Goal: Information Seeking & Learning: Find specific fact

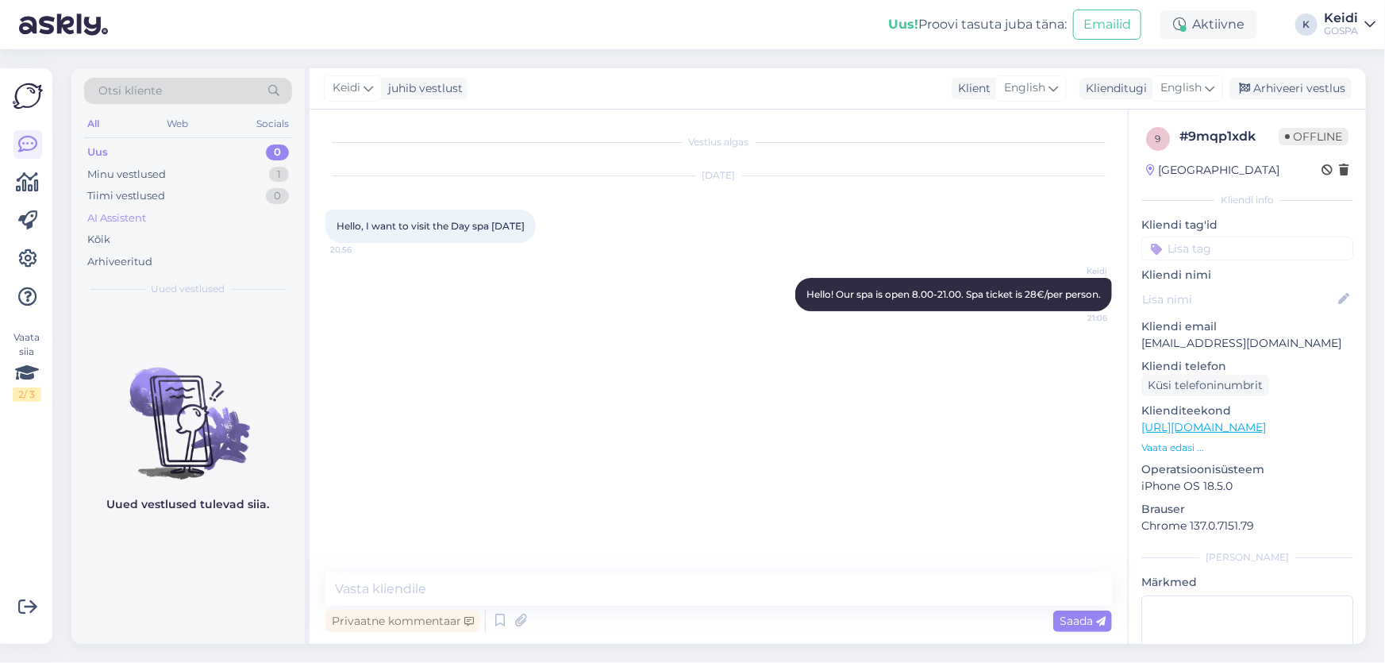
click at [247, 209] on div "AI Assistent" at bounding box center [188, 218] width 208 height 22
click at [260, 189] on div "Tiimi vestlused 0" at bounding box center [188, 196] width 208 height 22
click at [264, 171] on div "Minu vestlused 1" at bounding box center [188, 175] width 208 height 22
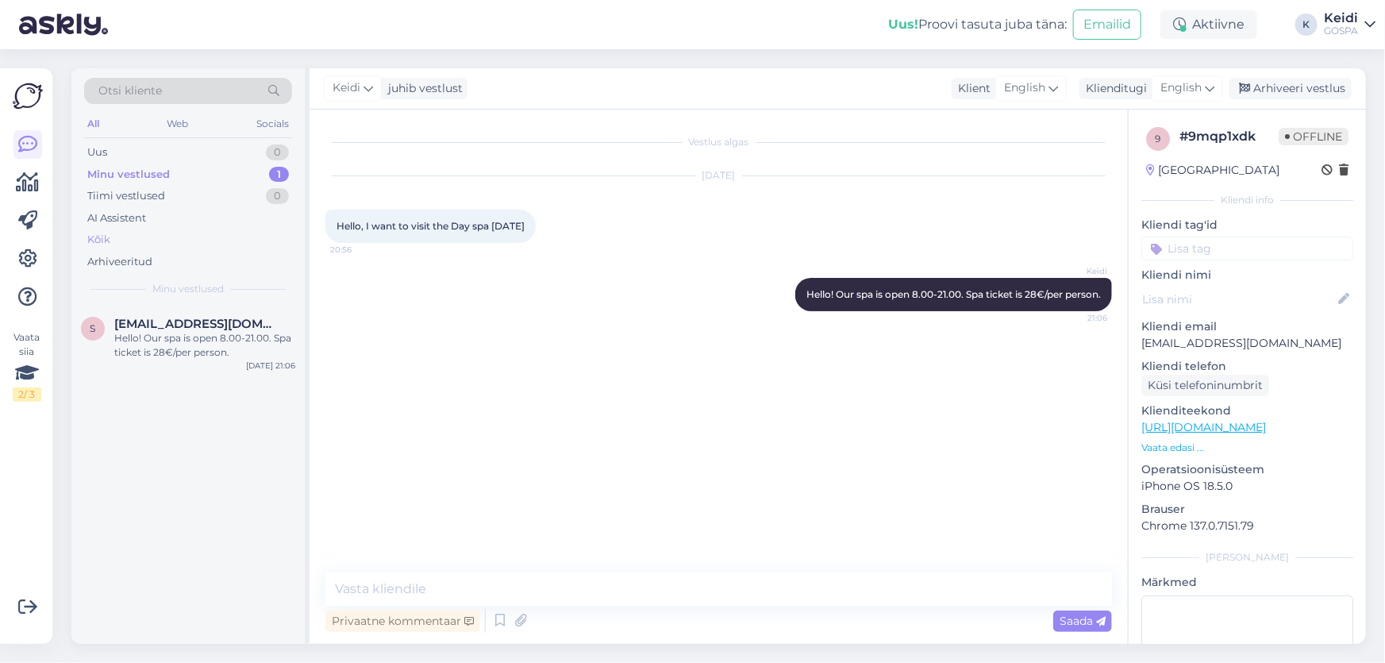
click at [263, 237] on div "Kõik" at bounding box center [188, 240] width 208 height 22
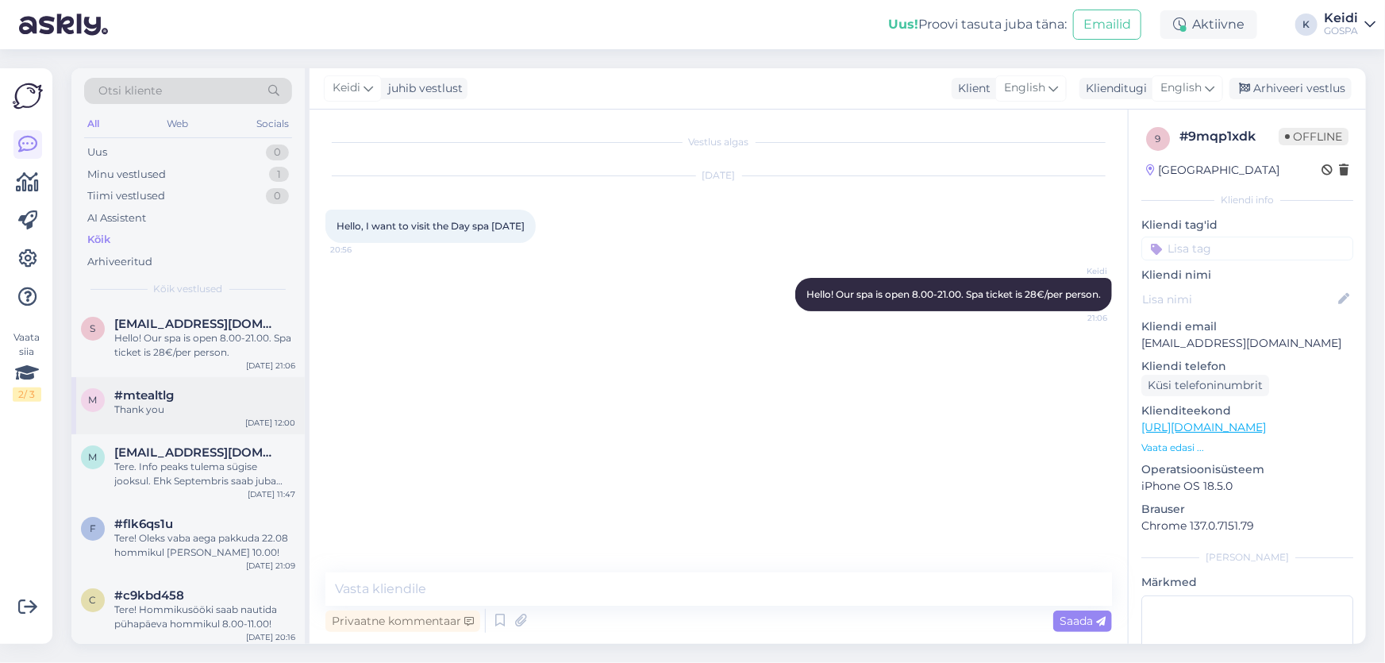
scroll to position [71, 0]
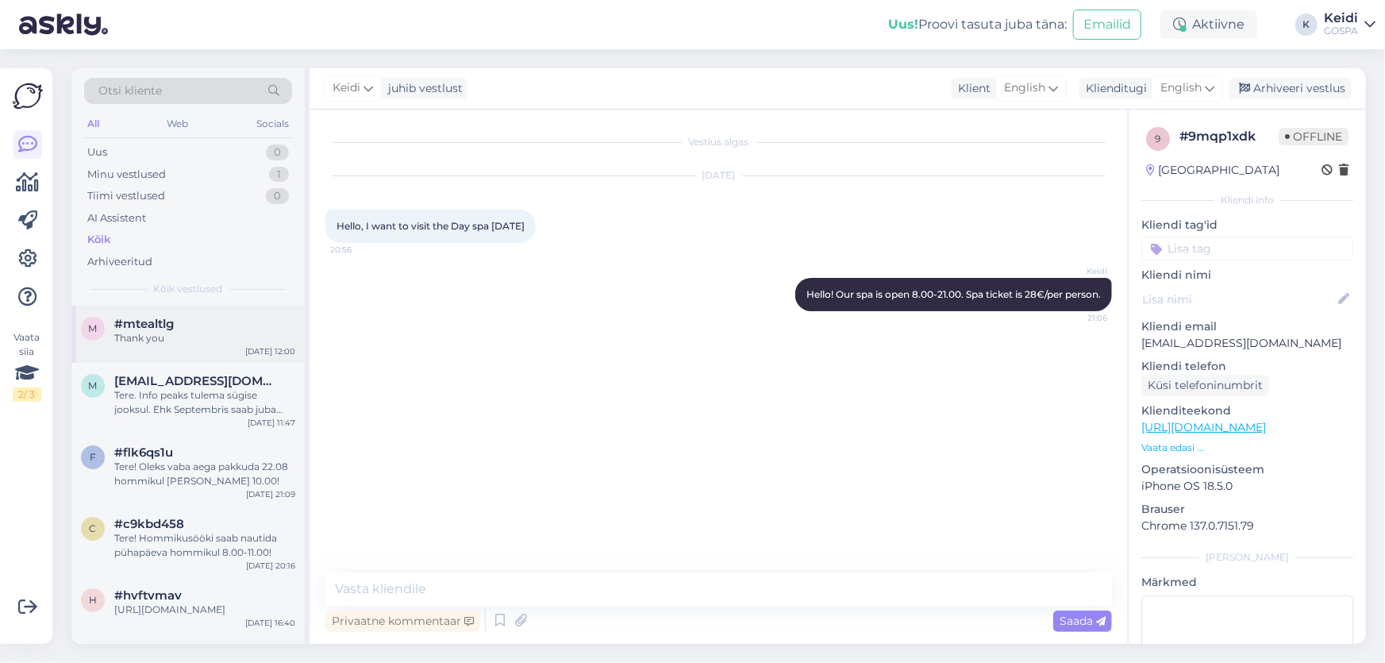
click at [256, 404] on div "Tere. Info peaks tulema sügise jooksul. Ehk Septembris saab juba mingi vastuse.…" at bounding box center [204, 402] width 181 height 29
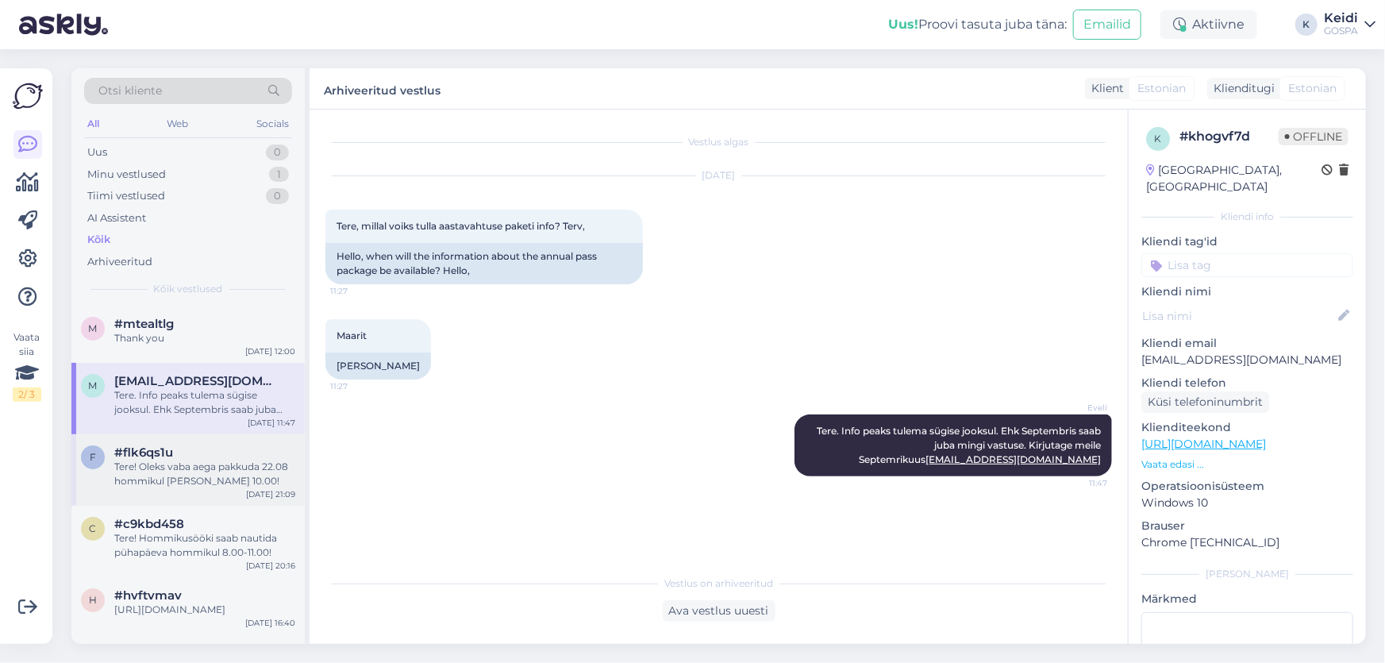
click at [206, 491] on div "f #flk6qs1u Tere! Oleks vaba aega pakkuda 22.08 hommikul [PERSON_NAME] 10.00! […" at bounding box center [187, 469] width 233 height 71
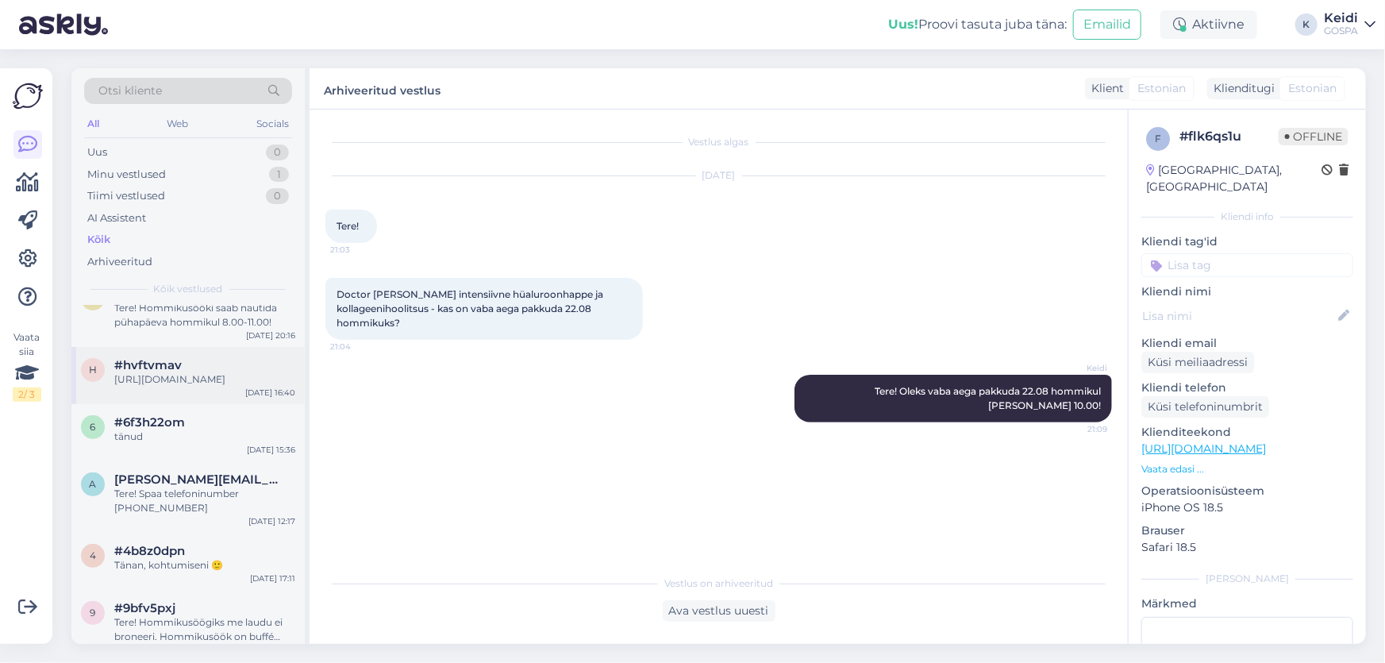
scroll to position [360, 0]
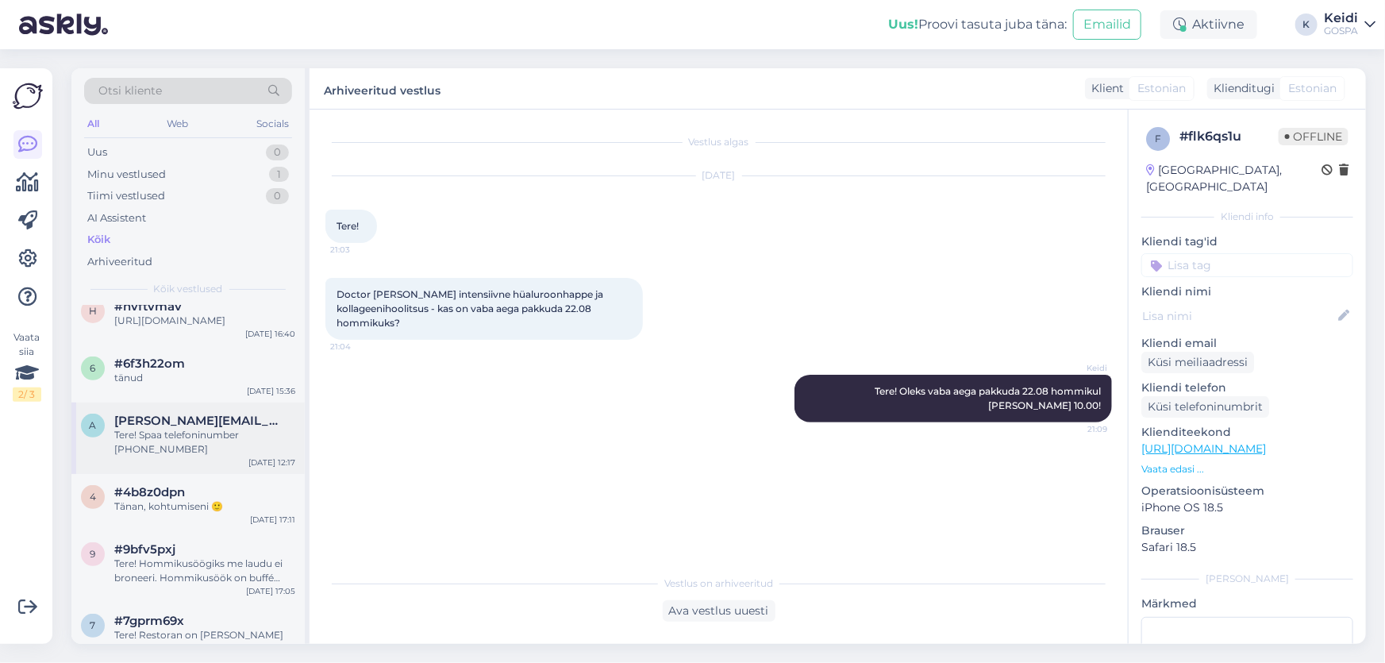
click at [213, 455] on div "Tere! Spaa telefoninumber [PHONE_NUMBER]" at bounding box center [204, 442] width 181 height 29
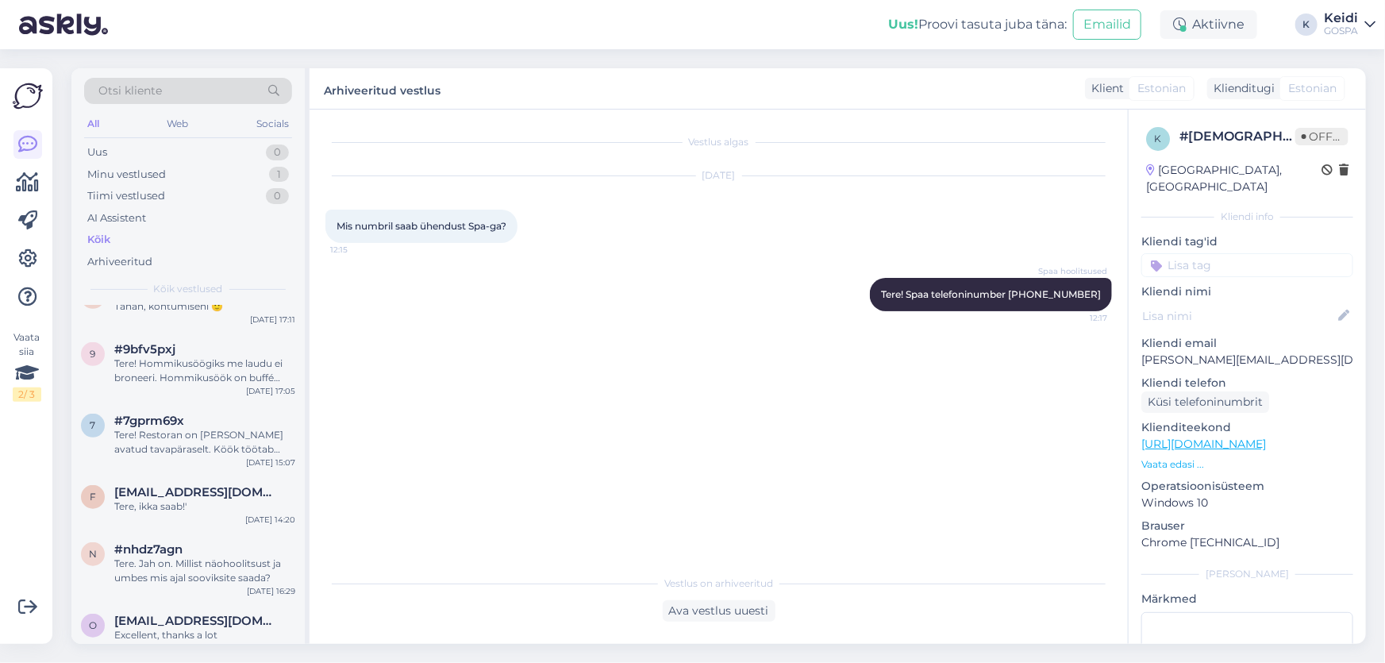
scroll to position [577, 0]
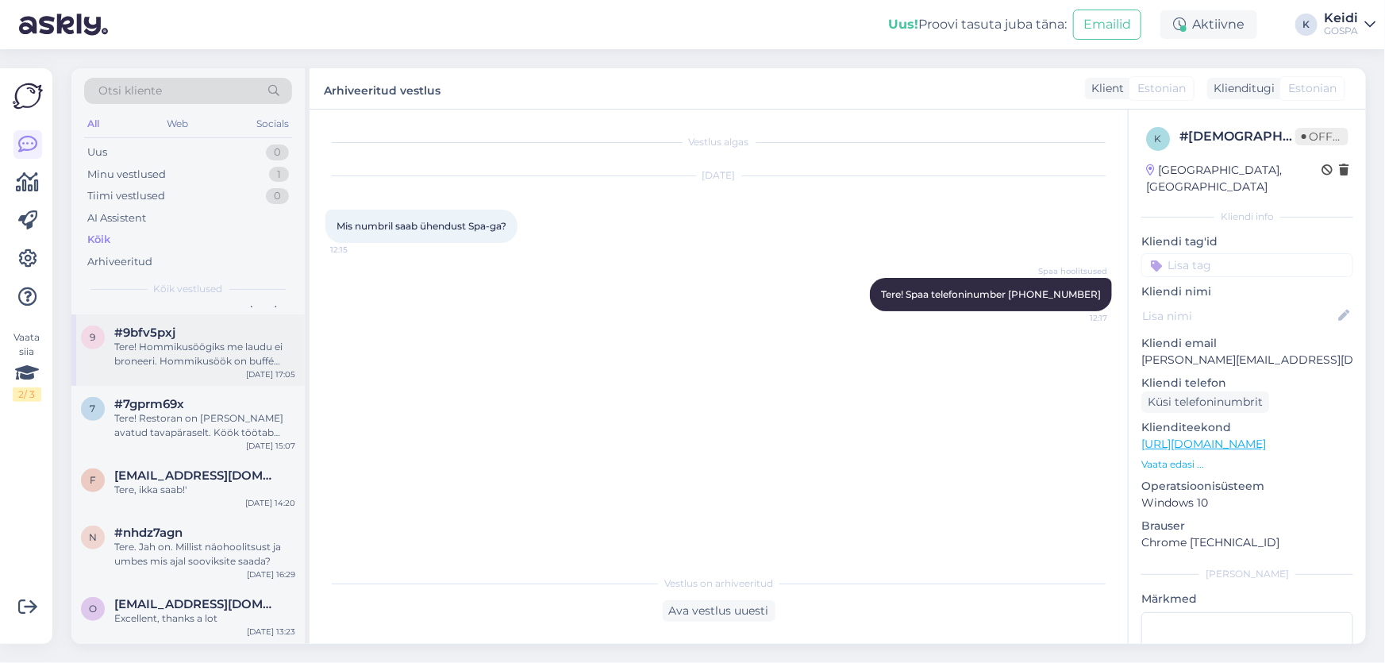
click at [230, 358] on div "Tere! Hommikusöögiks me laudu ei broneeri. Hommikusöök on buffé variandis. [PER…" at bounding box center [204, 354] width 181 height 29
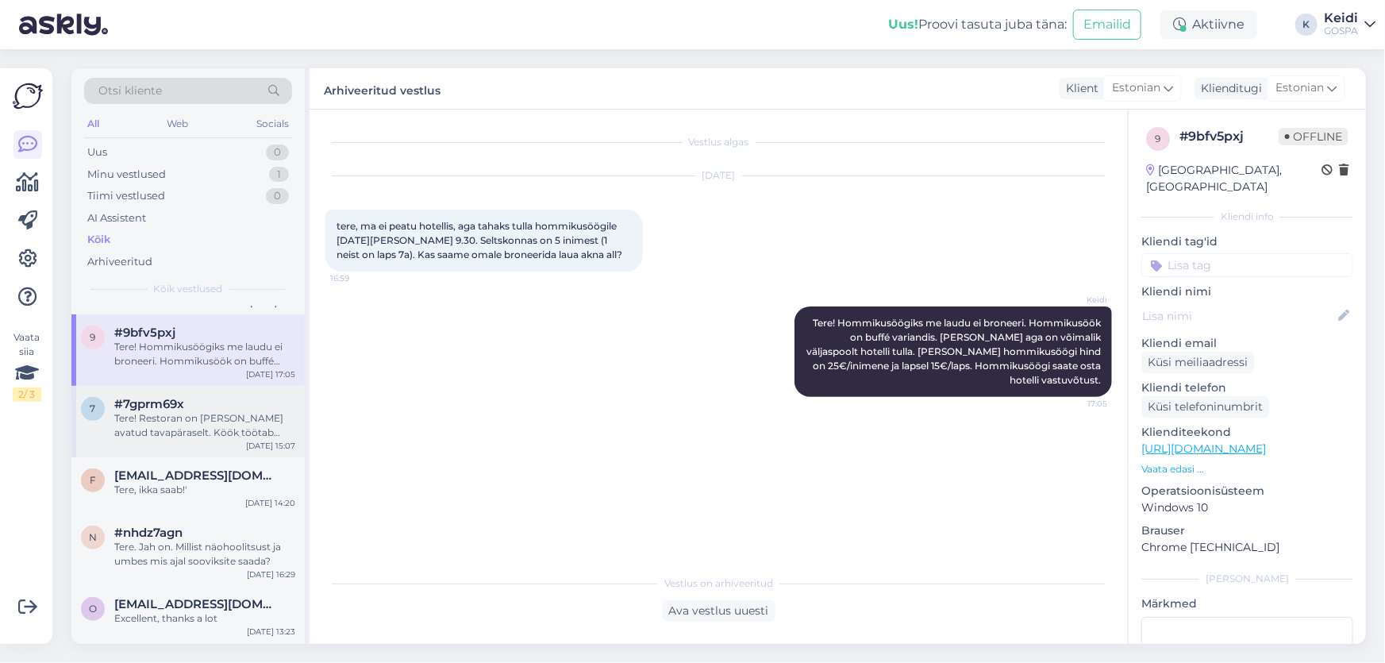
click at [135, 429] on div "Tere! Restoran on [PERSON_NAME] avatud tavapäraselt. Köök töötab kuni 22:30 ja …" at bounding box center [204, 425] width 181 height 29
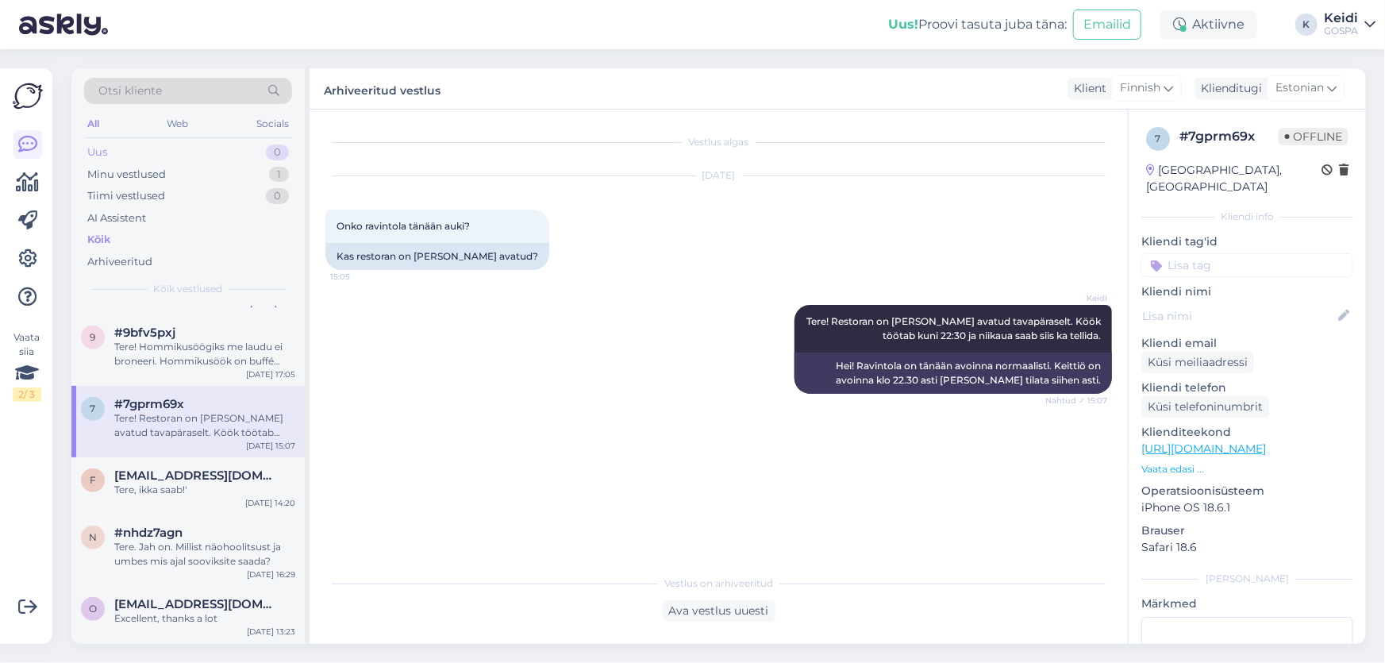
click at [249, 148] on div "Uus 0" at bounding box center [188, 152] width 208 height 22
